Goal: Ask a question

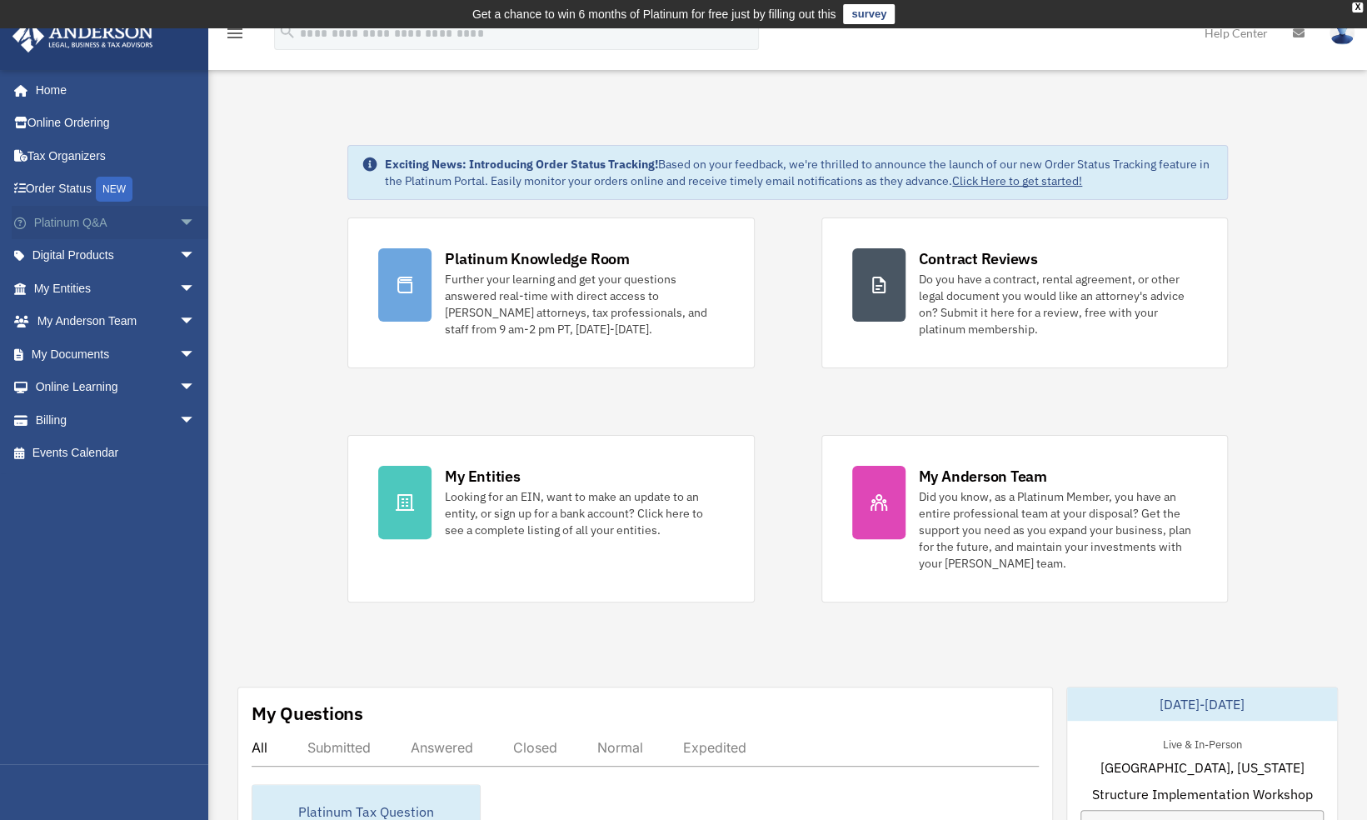
click at [96, 222] on link "Platinum Q&A arrow_drop_down" at bounding box center [116, 222] width 209 height 33
click at [124, 218] on link "Platinum Q&A arrow_drop_down" at bounding box center [116, 222] width 209 height 33
click at [179, 222] on span "arrow_drop_down" at bounding box center [195, 223] width 33 height 34
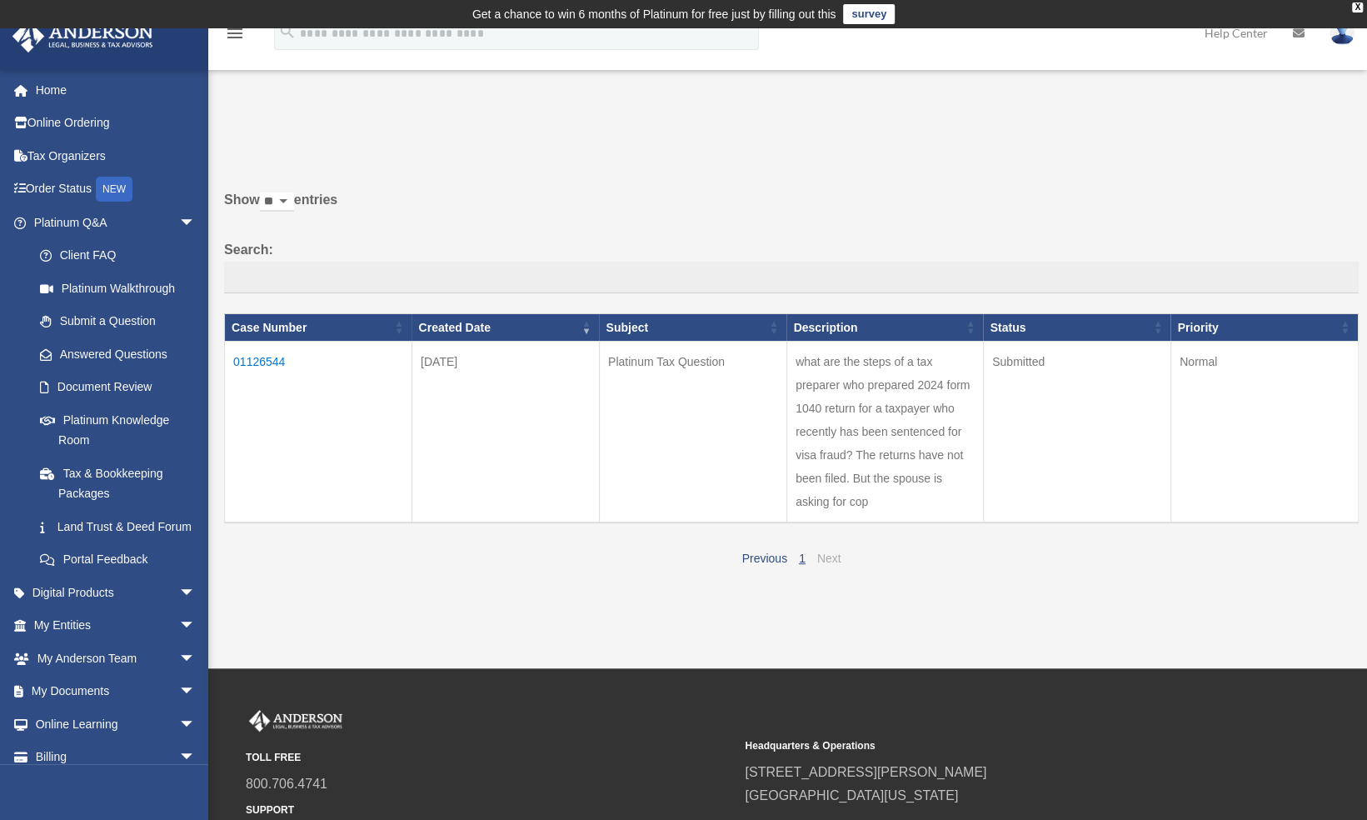
click at [838, 555] on link "Next" at bounding box center [829, 557] width 24 height 13
click at [768, 552] on link "Previous" at bounding box center [763, 557] width 45 height 13
